Goal: Task Accomplishment & Management: Manage account settings

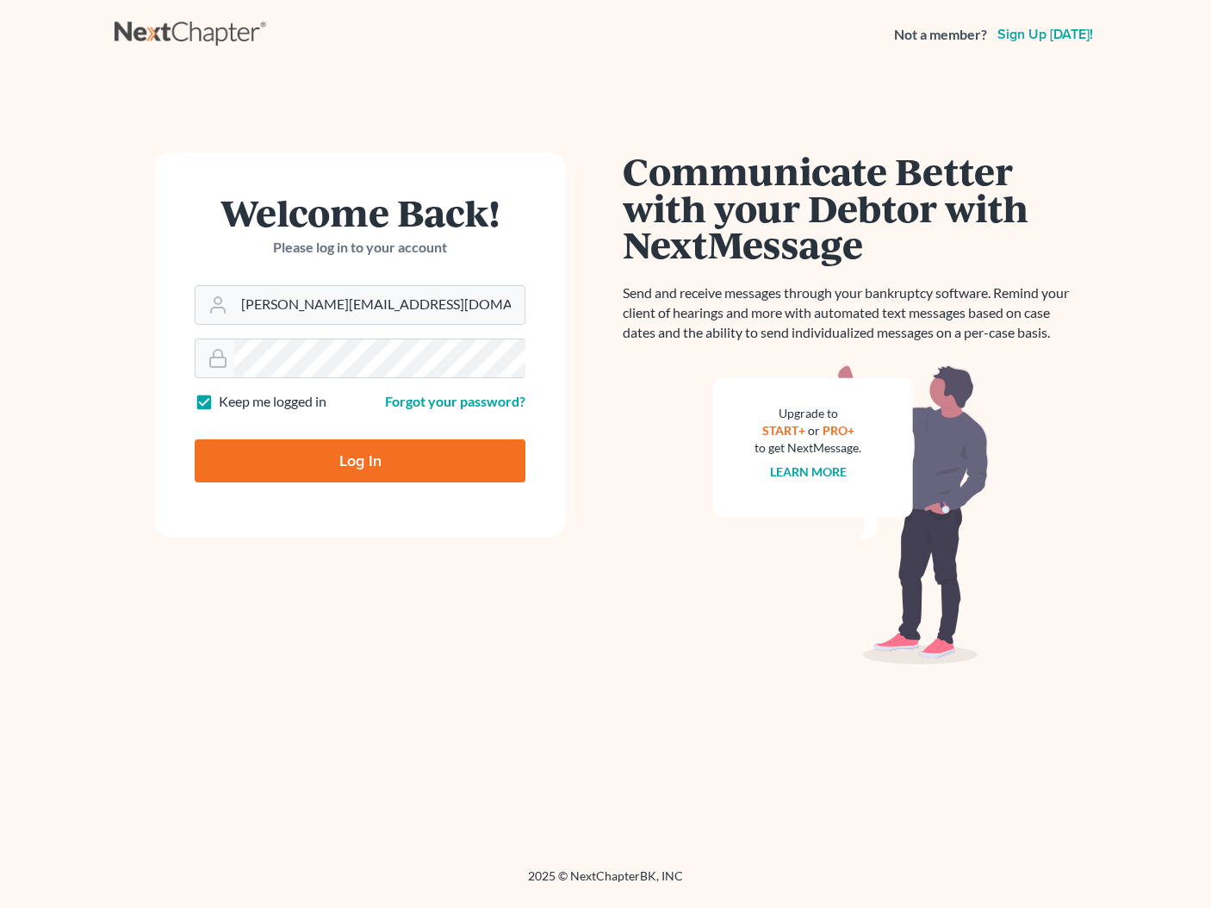
click at [435, 474] on input "Log In" at bounding box center [360, 460] width 331 height 43
type input "Thinking..."
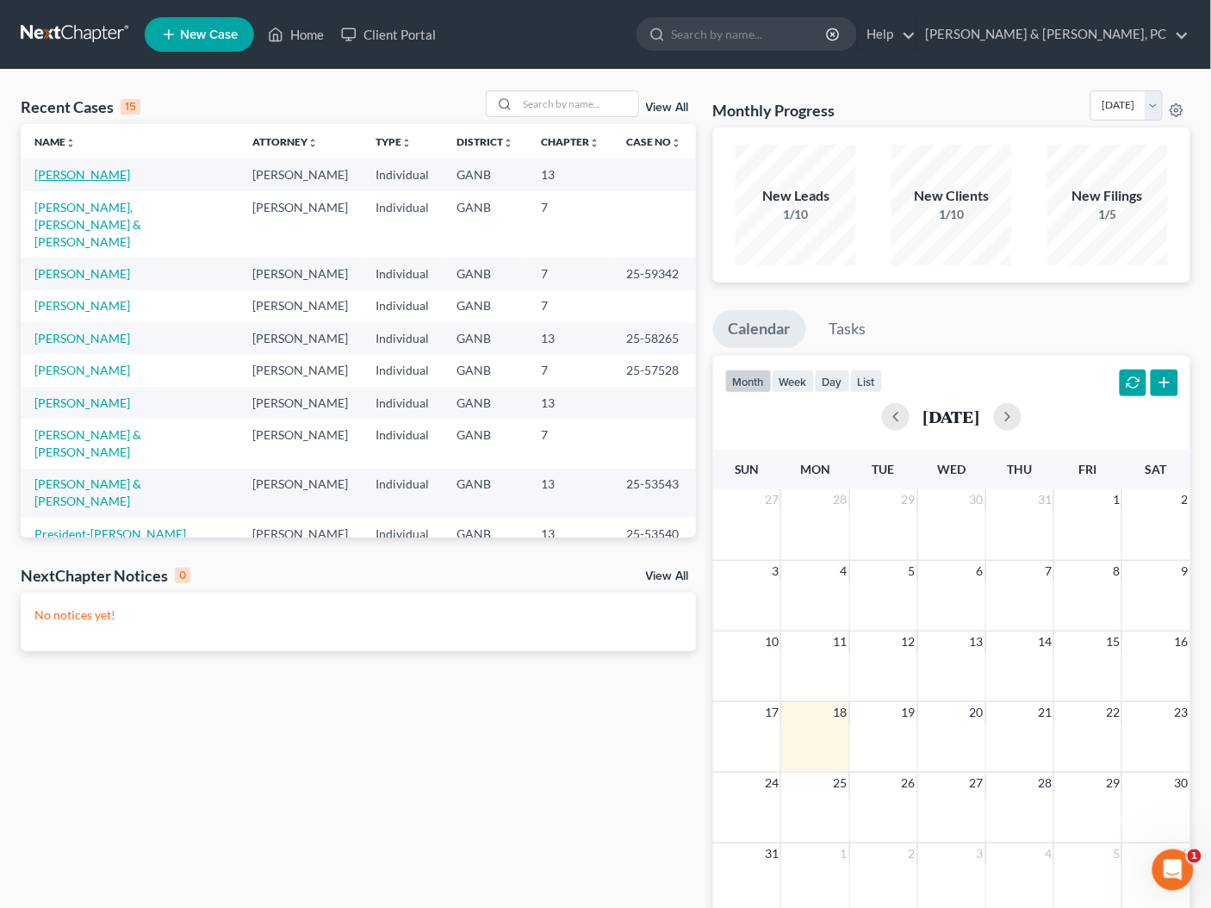
click at [101, 173] on link "Pompey, William" at bounding box center [82, 174] width 96 height 15
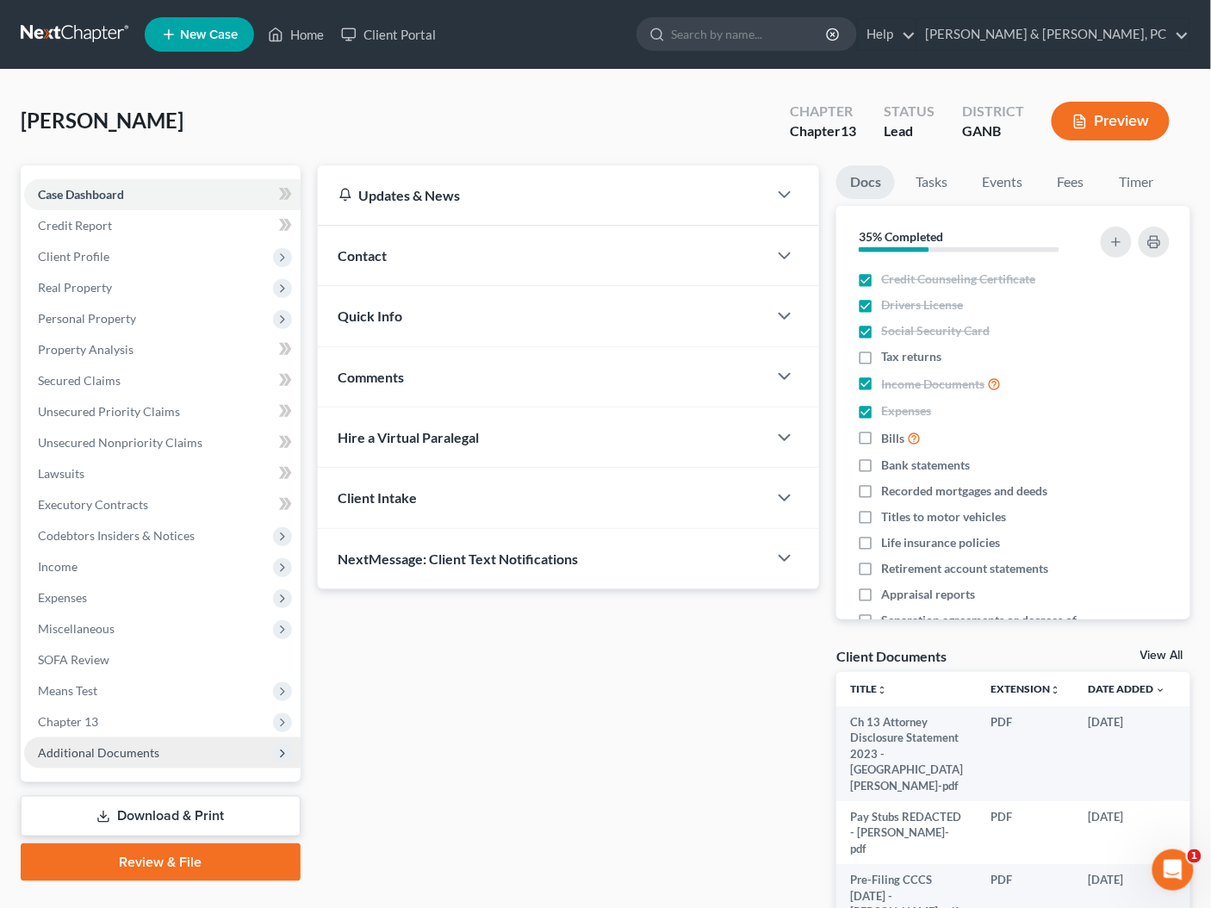
click at [120, 754] on span "Additional Documents" at bounding box center [98, 752] width 121 height 15
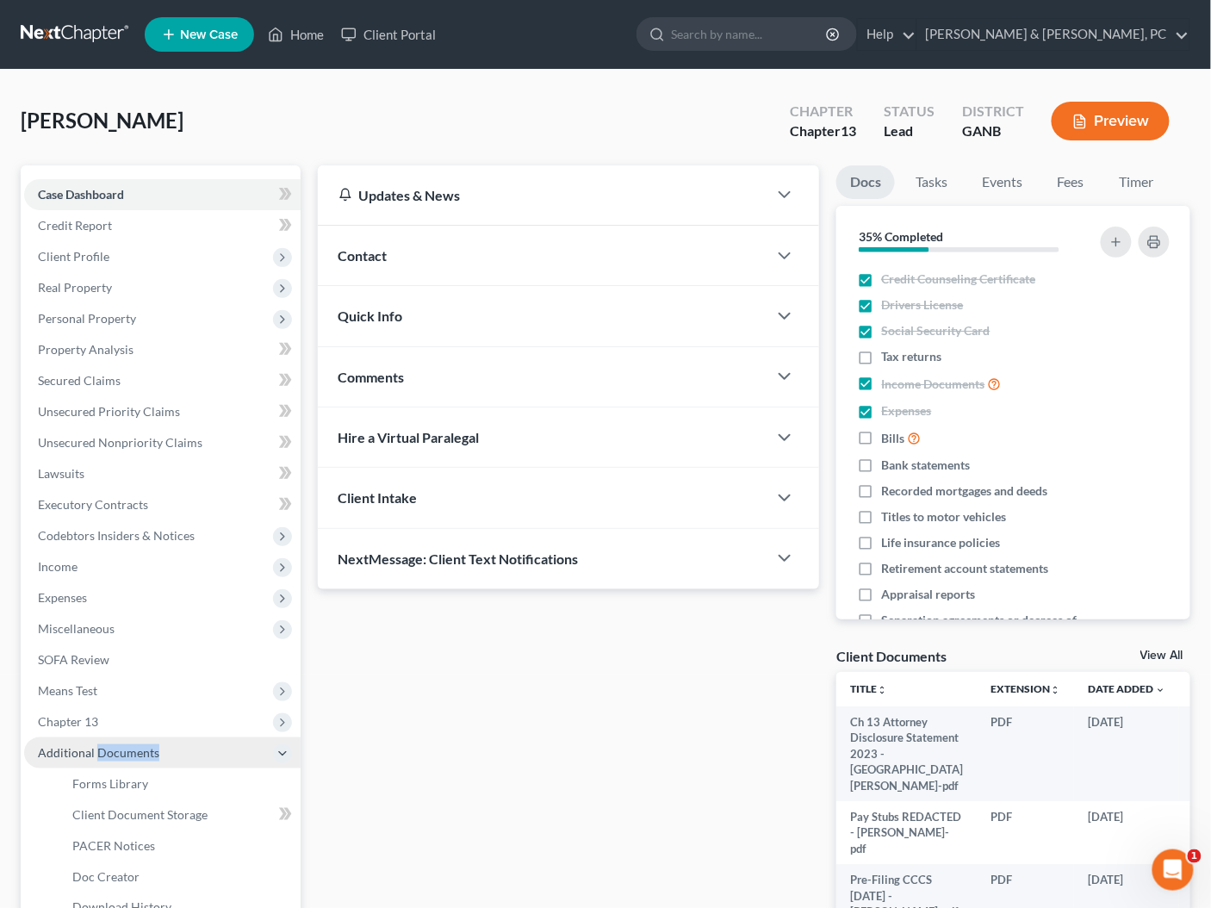
click at [120, 754] on span "Additional Documents" at bounding box center [98, 752] width 121 height 15
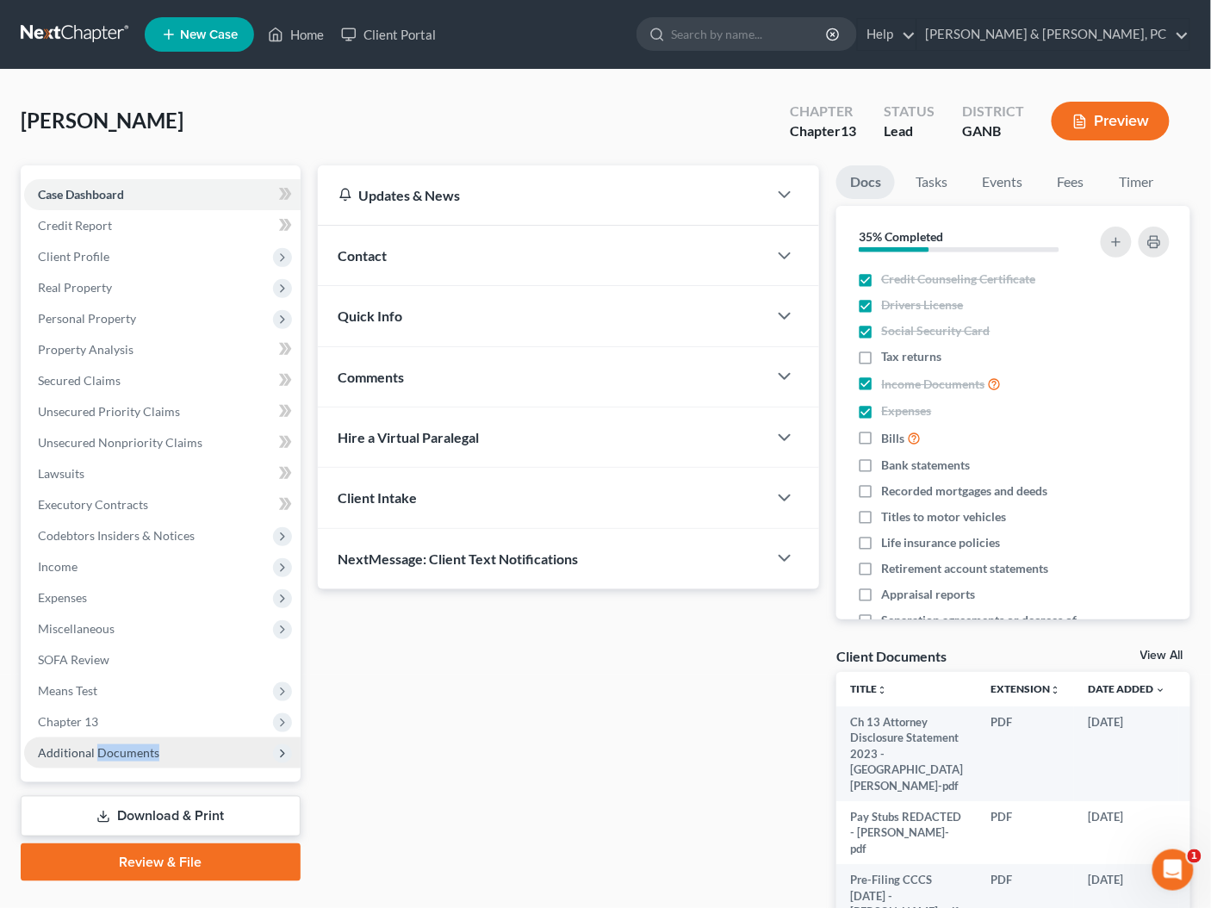
click at [154, 747] on span "Additional Documents" at bounding box center [98, 752] width 121 height 15
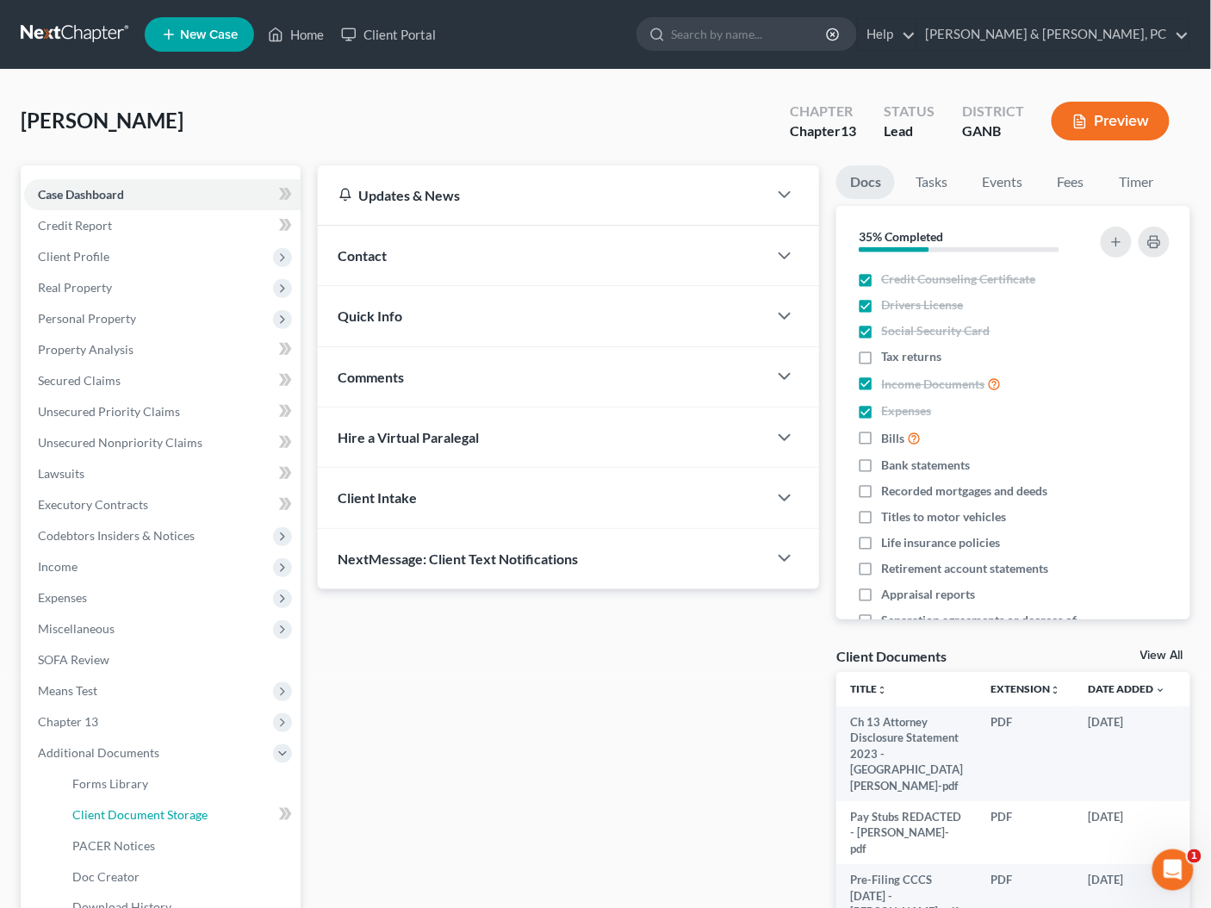
drag, startPoint x: 168, startPoint y: 812, endPoint x: 629, endPoint y: 643, distance: 490.6
click at [168, 812] on span "Client Document Storage" at bounding box center [139, 814] width 135 height 15
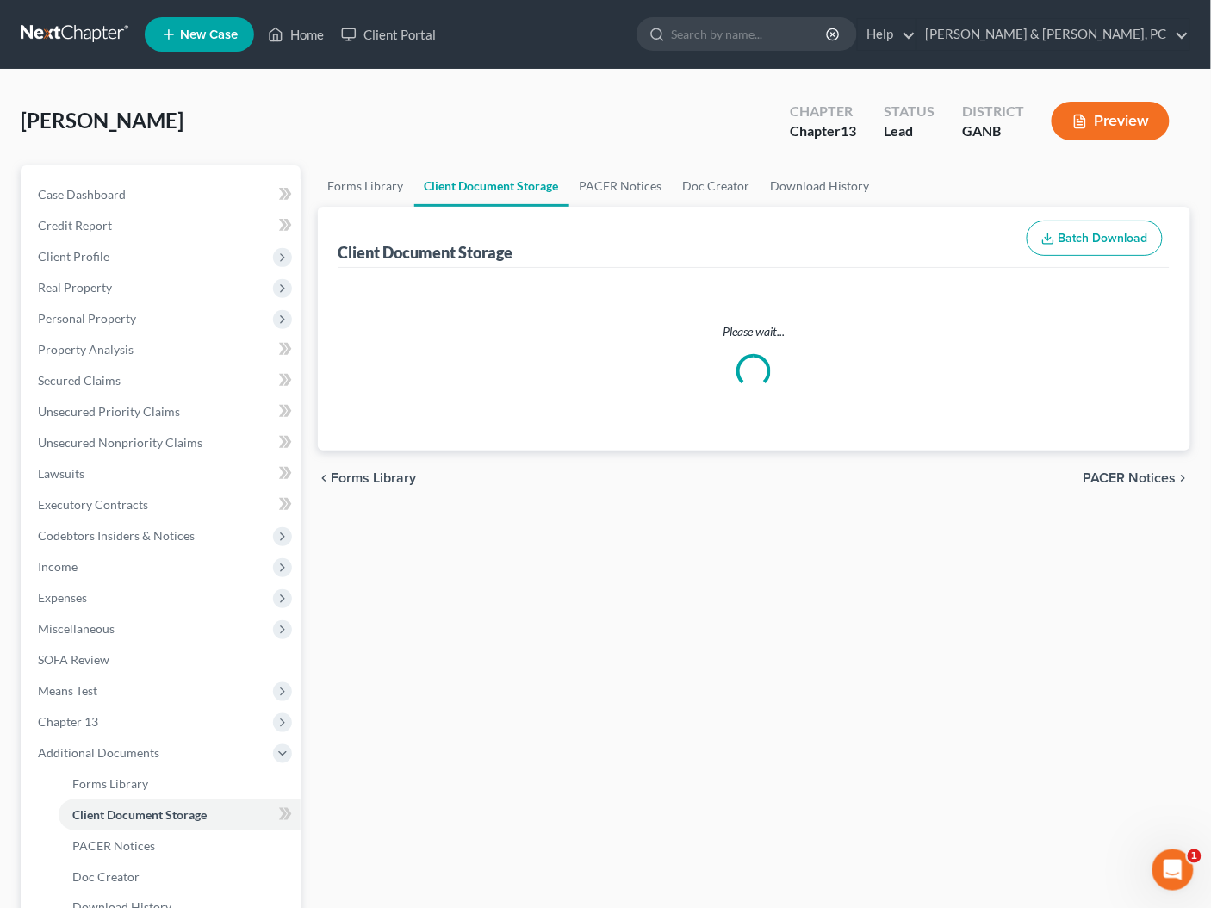
select select "5"
select select "35"
select select "12"
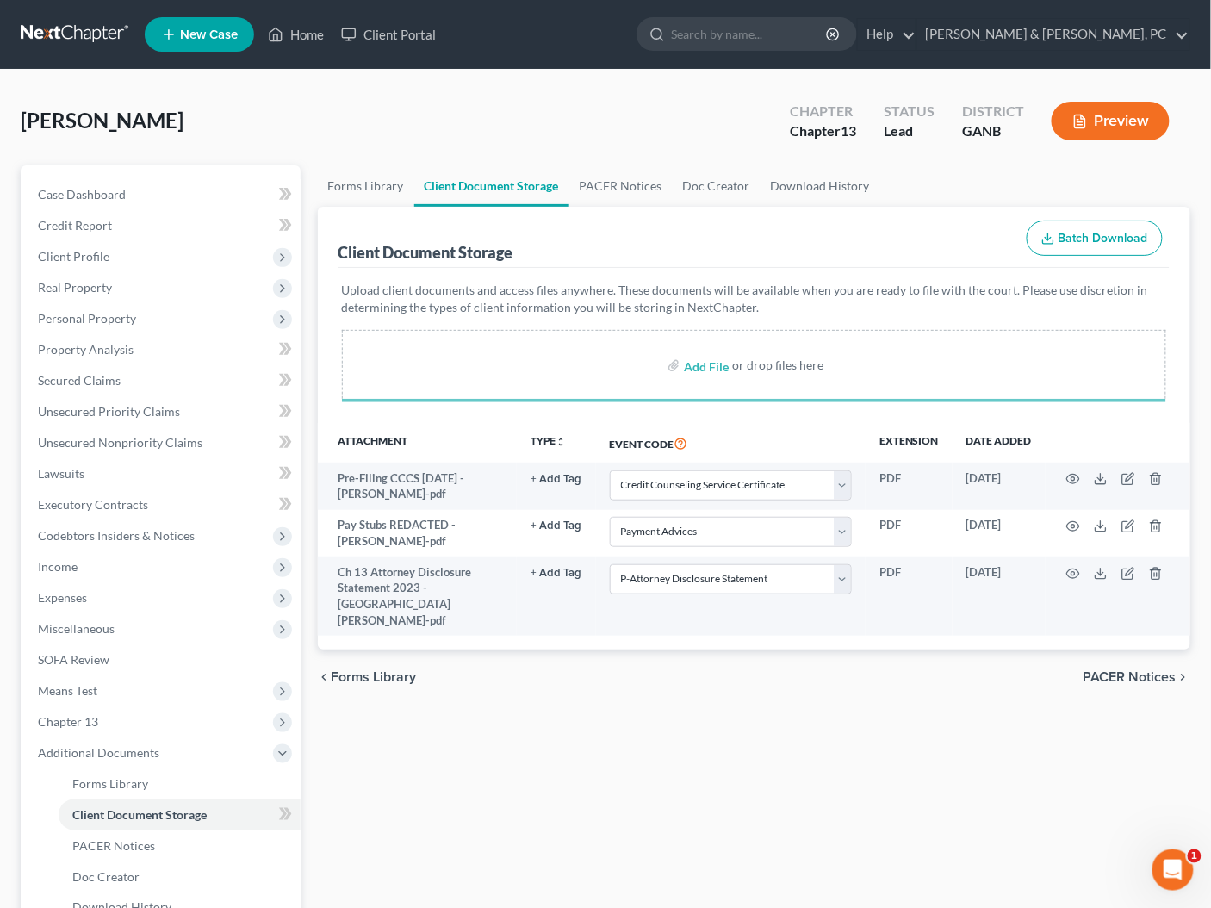
select select "5"
select select "35"
select select "12"
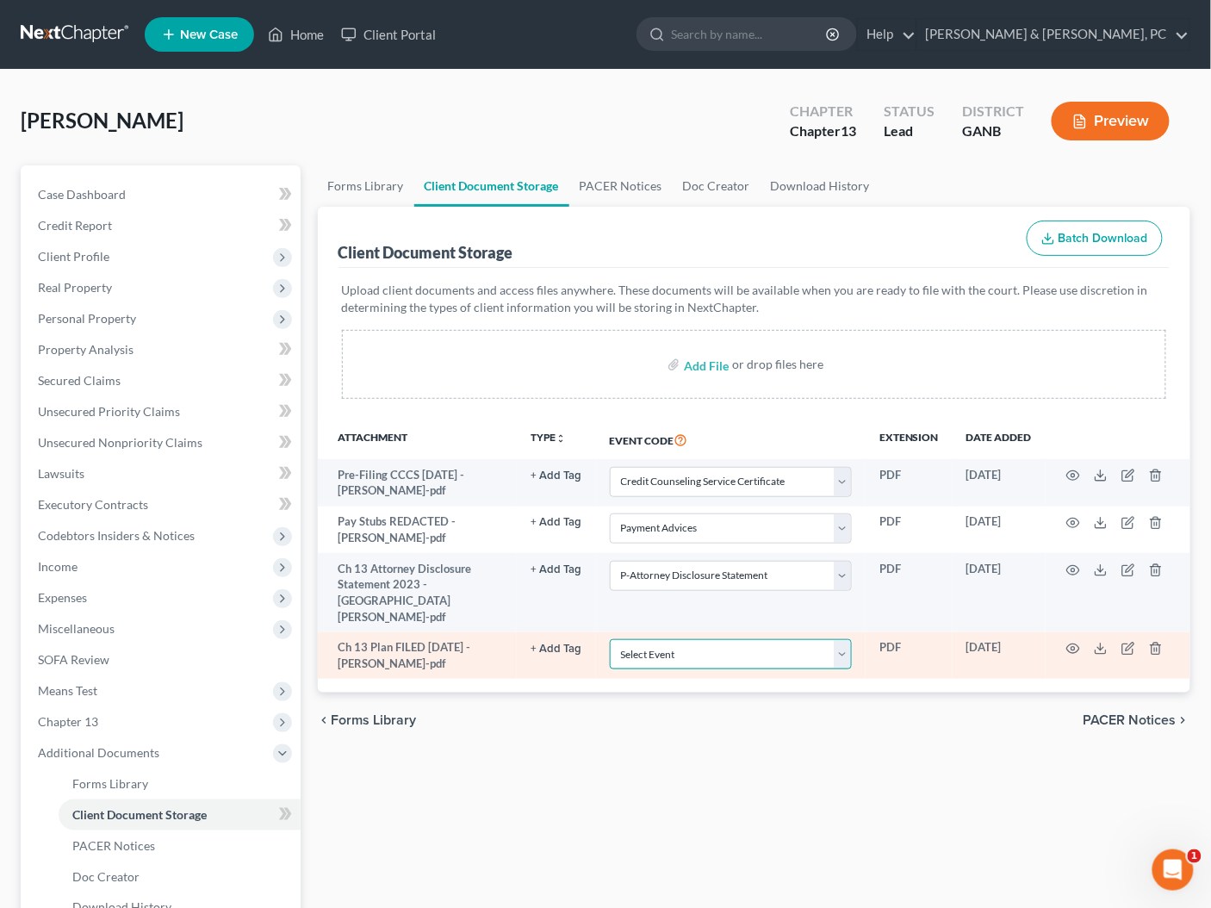
click at [709, 639] on select "Select Event 01 - Chapter 13 Plan - Initial Plan 02-Application to Pay Filing F…" at bounding box center [731, 654] width 242 height 30
select select "0"
click at [610, 639] on select "Select Event 01 - Chapter 13 Plan - Initial Plan 02-Application to Pay Filing F…" at bounding box center [731, 654] width 242 height 30
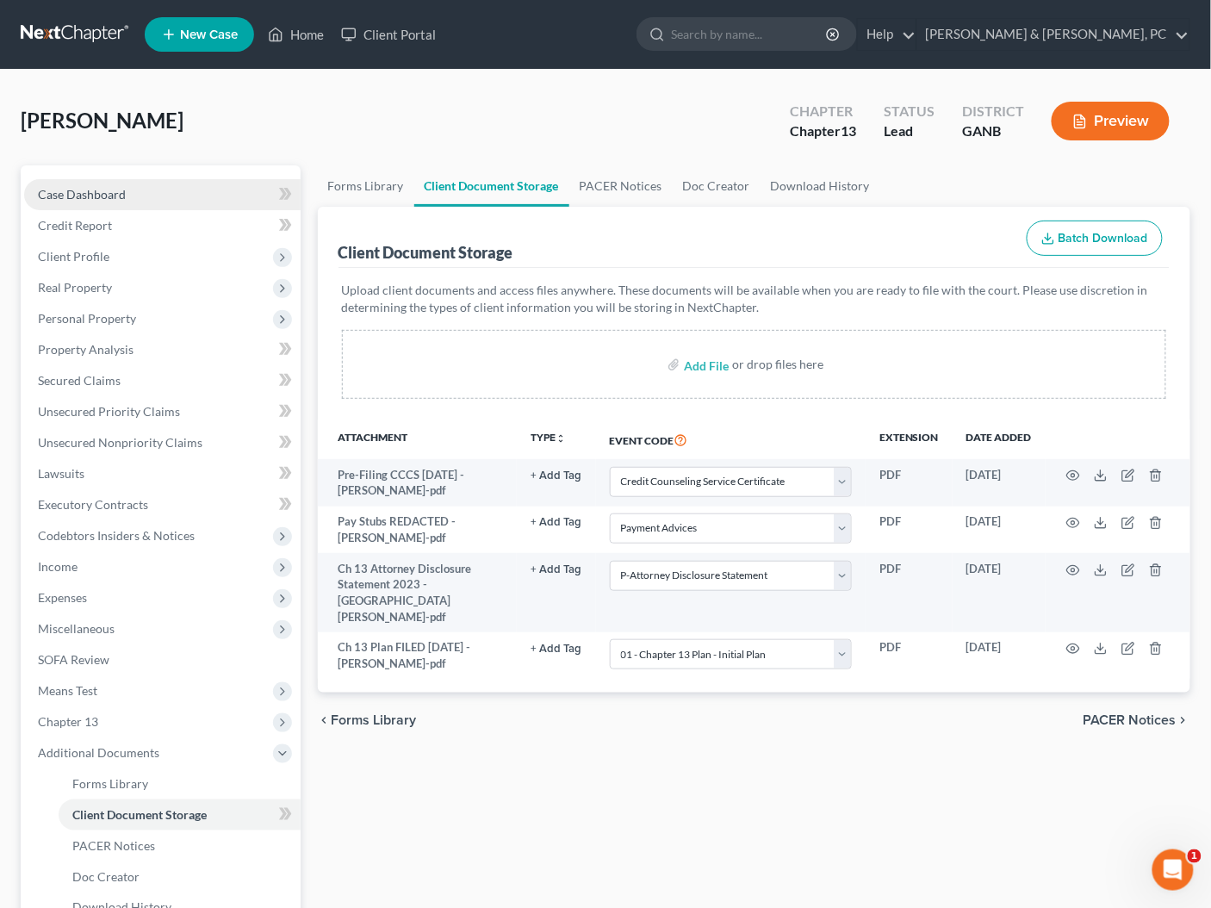
click at [121, 196] on span "Case Dashboard" at bounding box center [82, 194] width 88 height 15
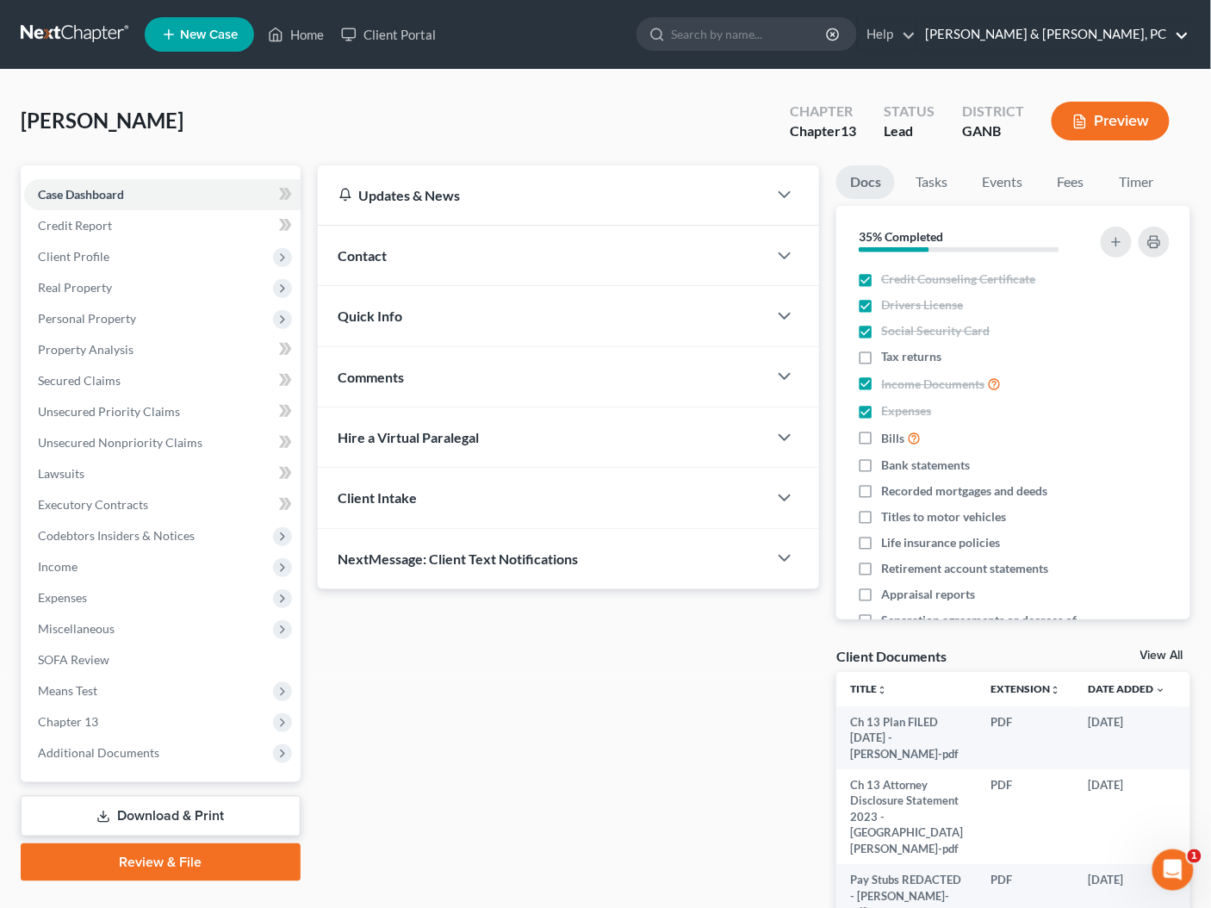
click at [1128, 44] on link "Blevins & Hong, PC" at bounding box center [1053, 34] width 272 height 31
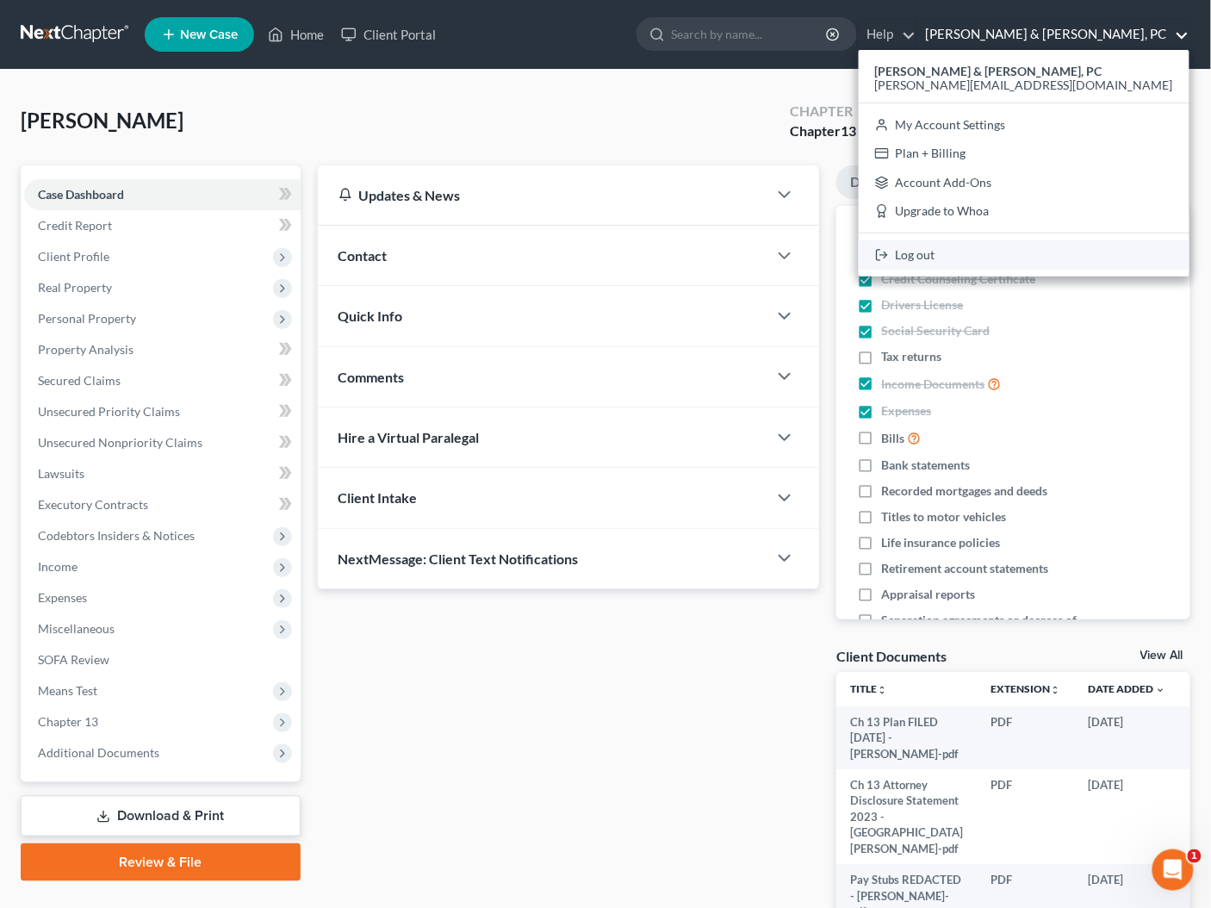
click at [1088, 262] on link "Log out" at bounding box center [1023, 254] width 331 height 29
